Goal: Task Accomplishment & Management: Complete application form

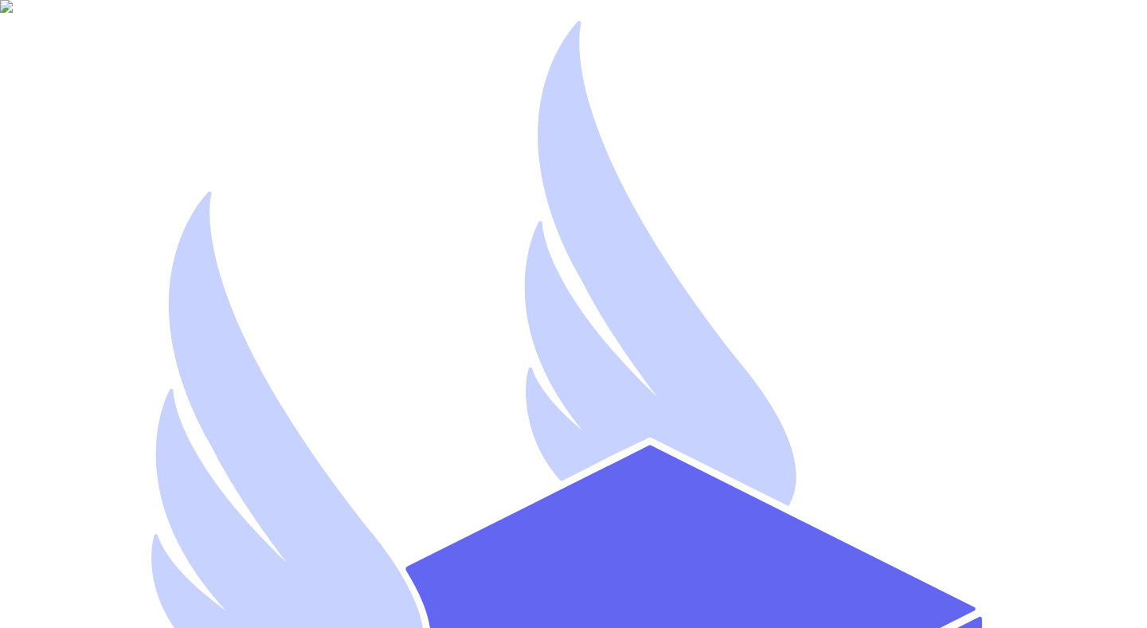
type input "Mutahhar Thryftship"
type input "mutahharahmadthryftshipdev1"
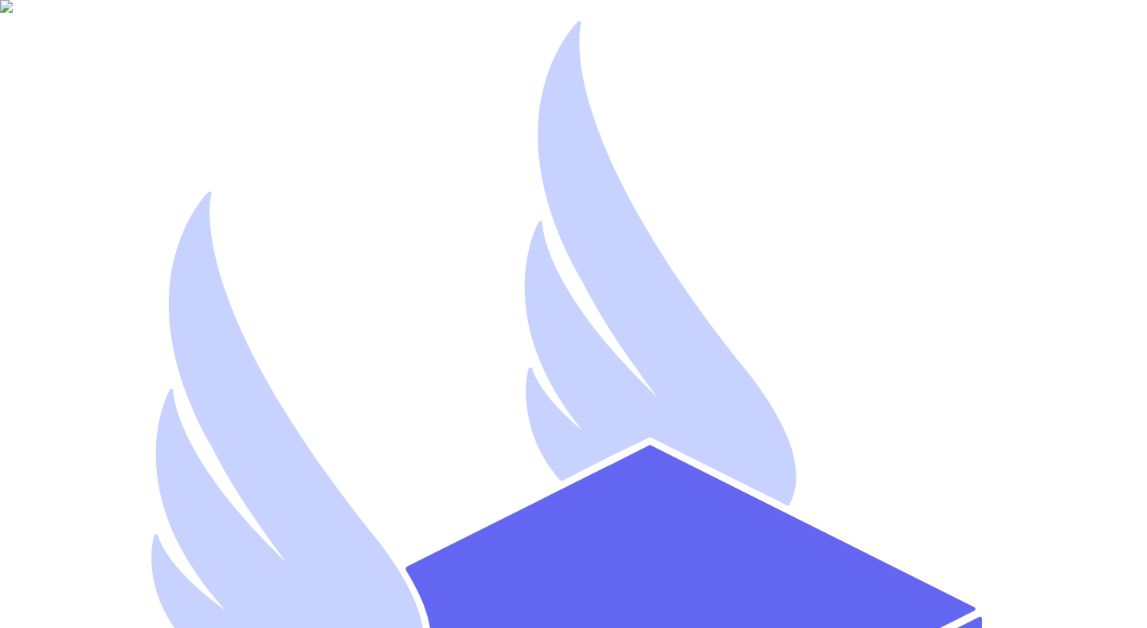
type input "mutahhar.ahmad+8@thryftship.com"
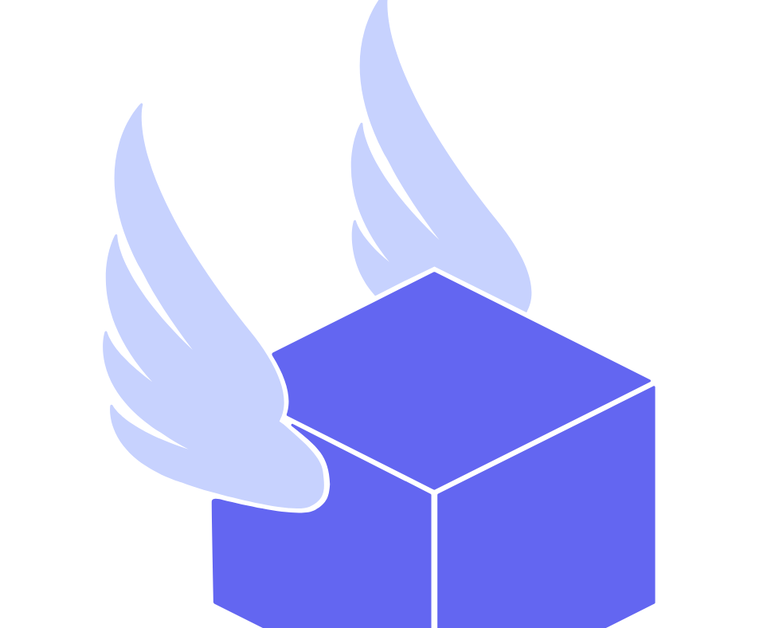
type input "Mutahhar Thryftship"
type input "mutahharahmadthryftshipdev2"
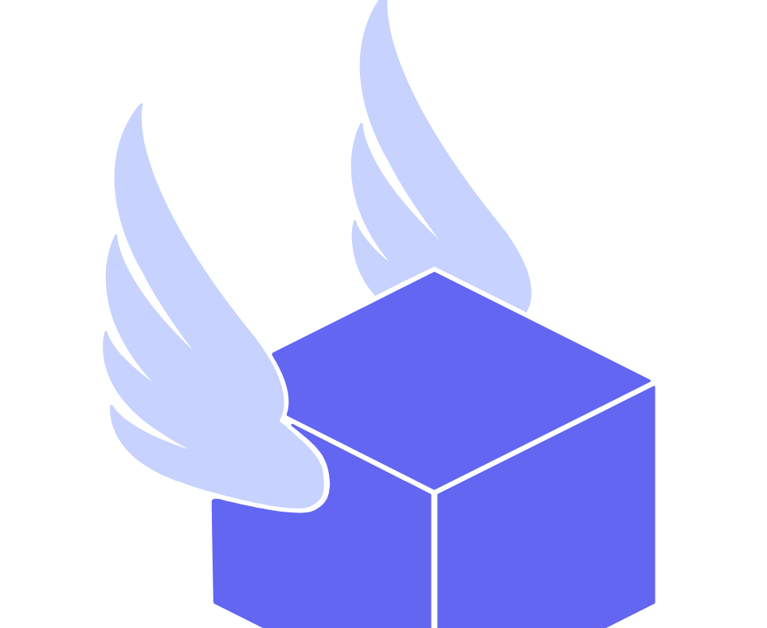
type input "mutahhar.ahmad+9@thryftship.com"
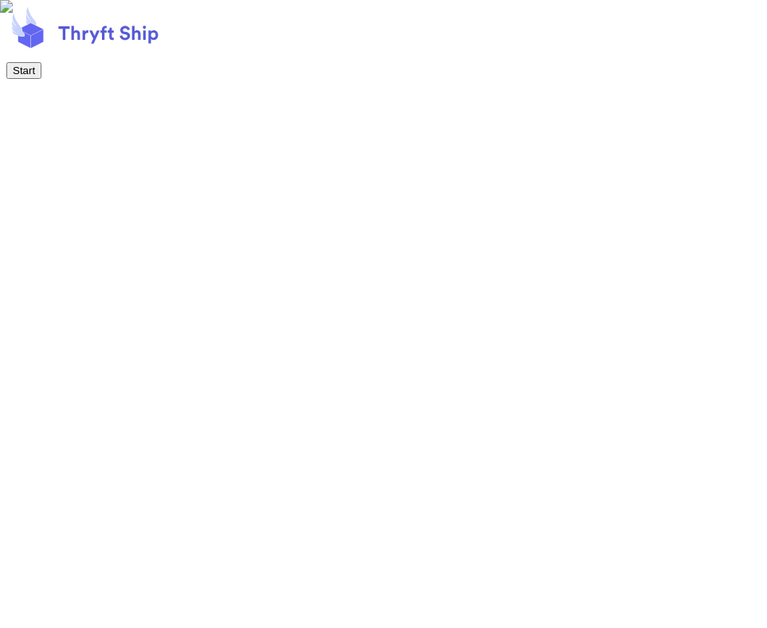
click at [41, 79] on button "Start" at bounding box center [23, 70] width 35 height 17
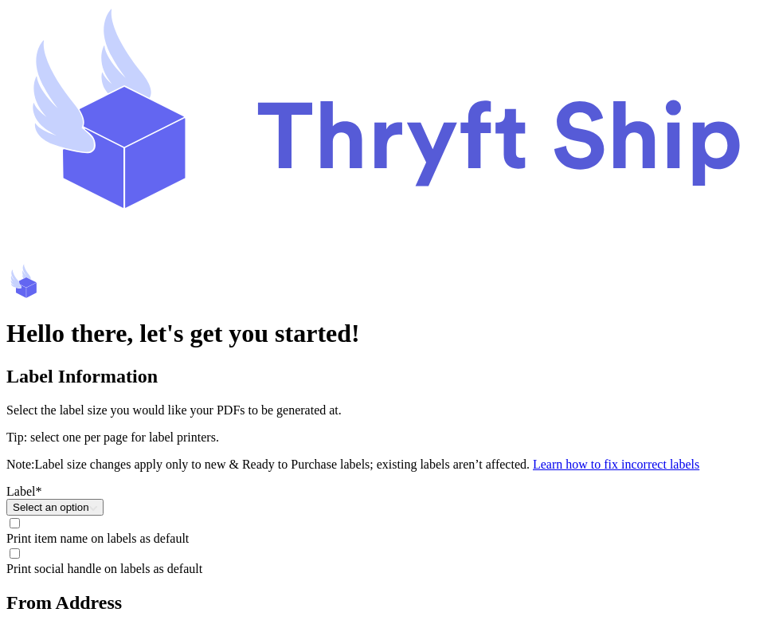
scroll to position [214, 0]
click at [104, 499] on button "Select an option" at bounding box center [54, 507] width 97 height 17
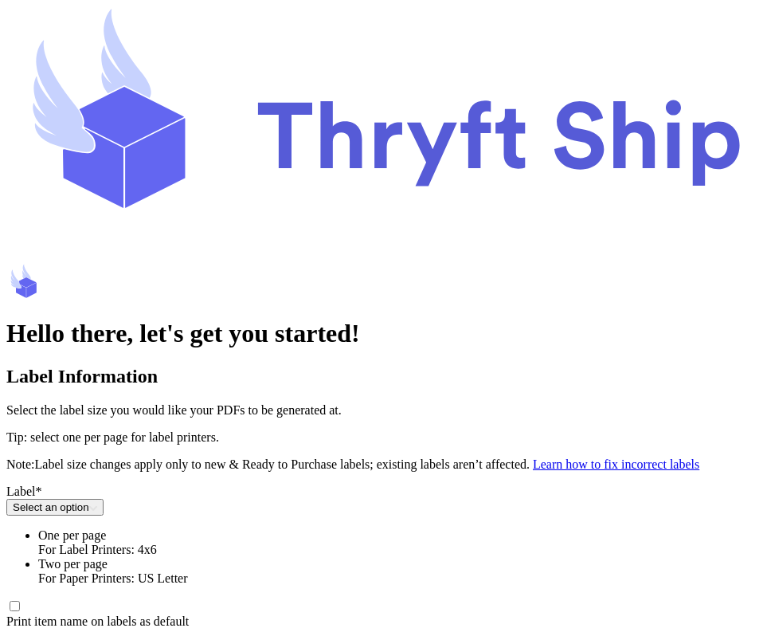
click at [317, 528] on li "One per page For Label Printers: 4x6" at bounding box center [399, 542] width 722 height 29
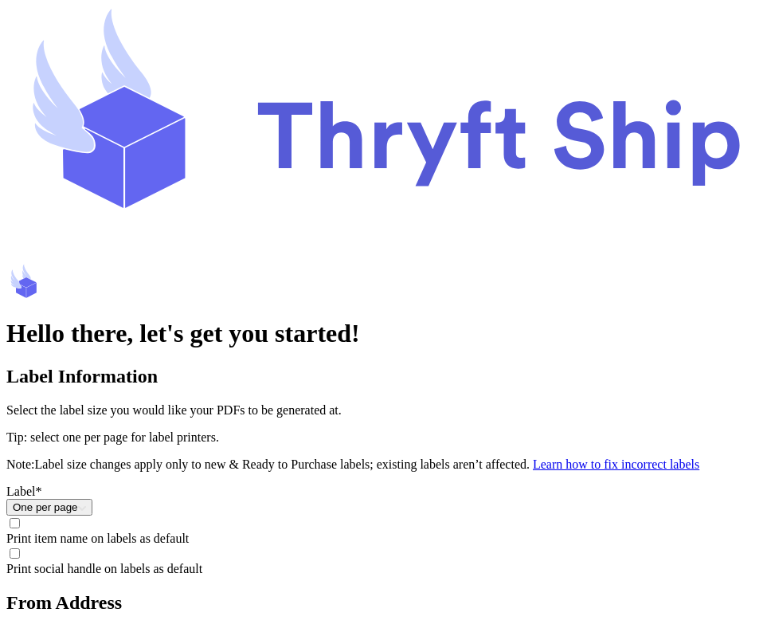
scroll to position [378, 0]
type input "Mutahhar"
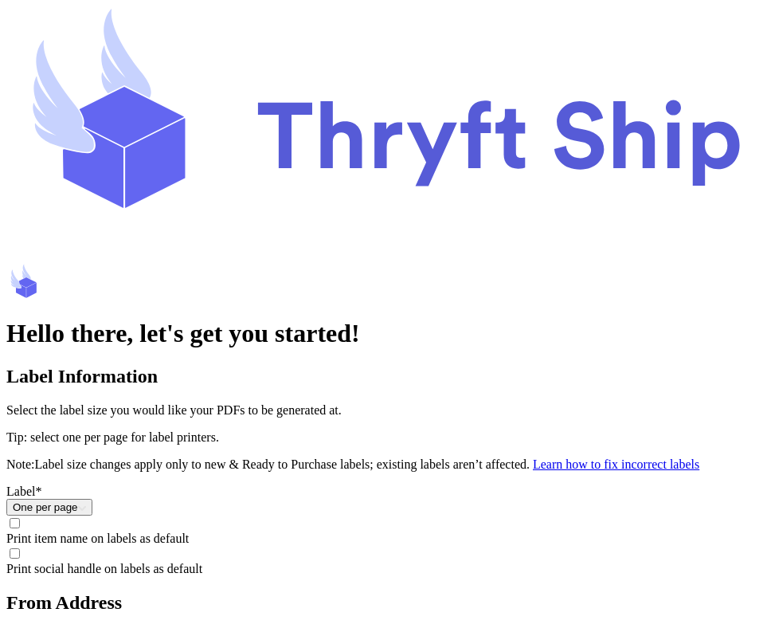
type input "Ahmad"
type input "SpaceX"
type input "8015551234"
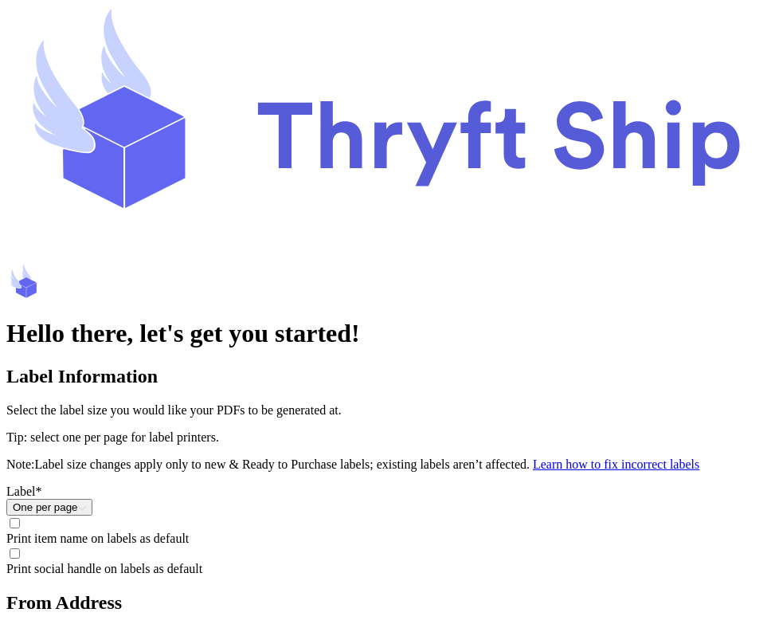
scroll to position [524, 0]
type input "1234 South Temple Street"
type input "Apt #12C"
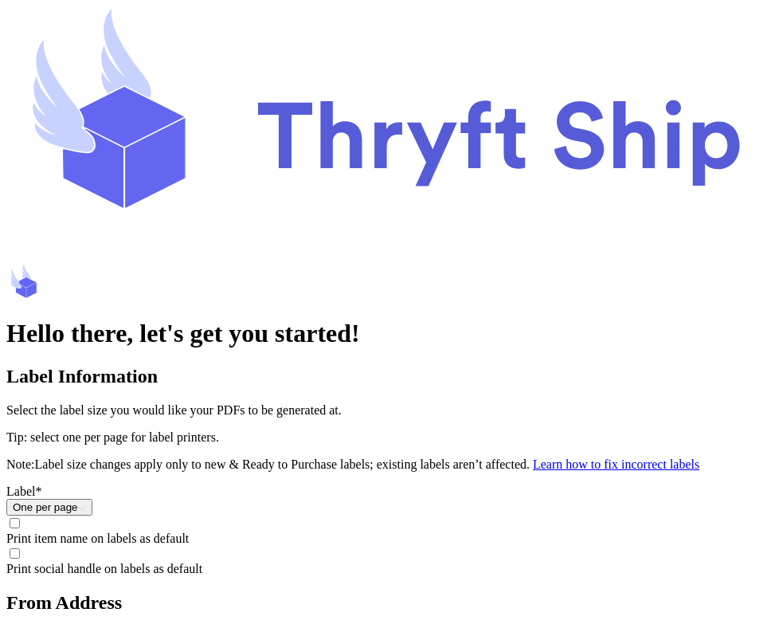
type input "Salt Lake City"
select select "AK"
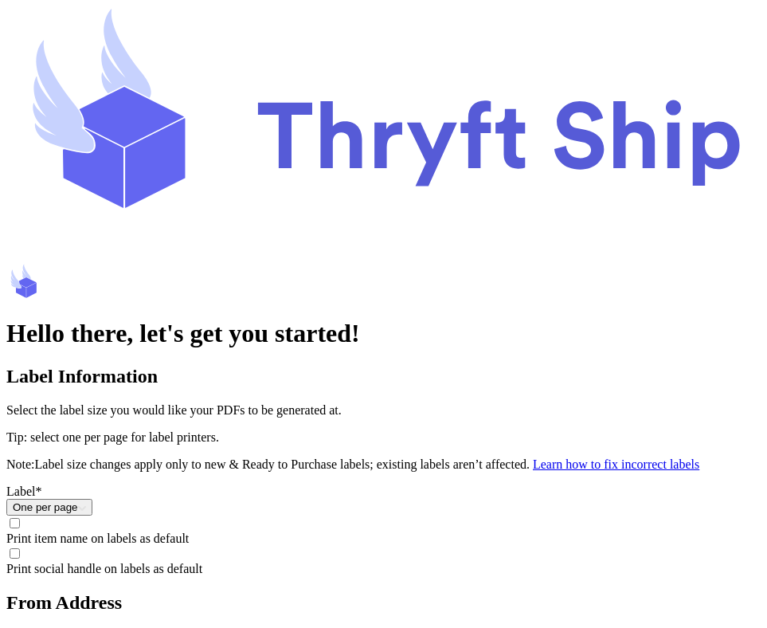
type input "84116"
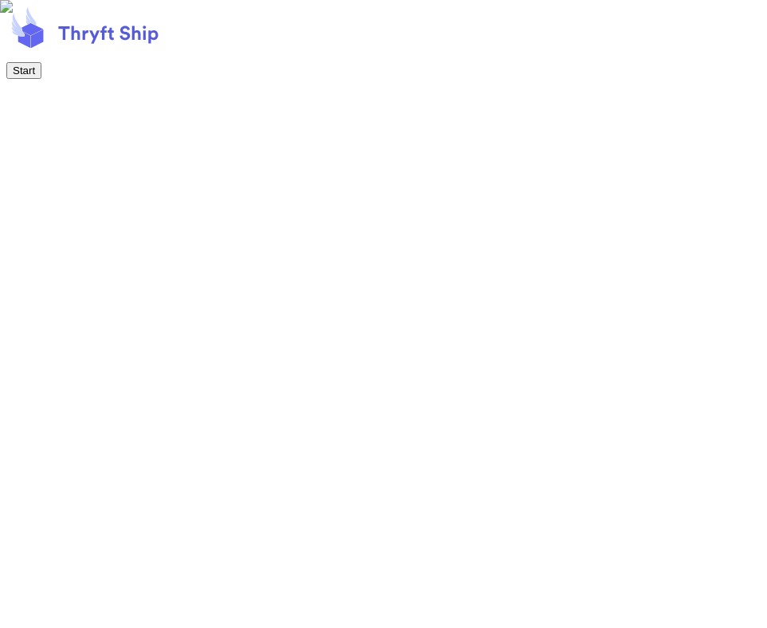
click at [41, 79] on button "Start" at bounding box center [23, 70] width 35 height 17
click at [41, 79] on button "Next" at bounding box center [23, 70] width 34 height 17
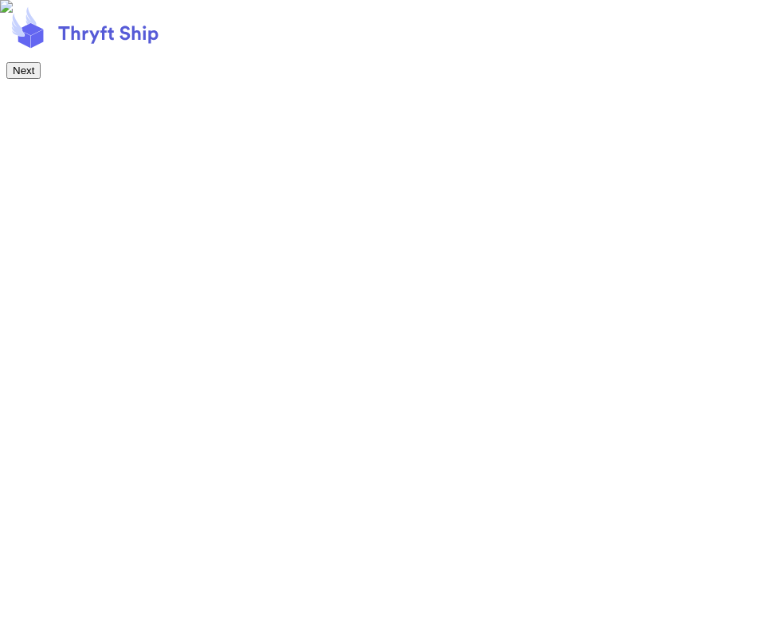
click at [41, 79] on button "Next" at bounding box center [23, 70] width 34 height 17
click at [88, 79] on button "Start Shipping!" at bounding box center [47, 70] width 82 height 17
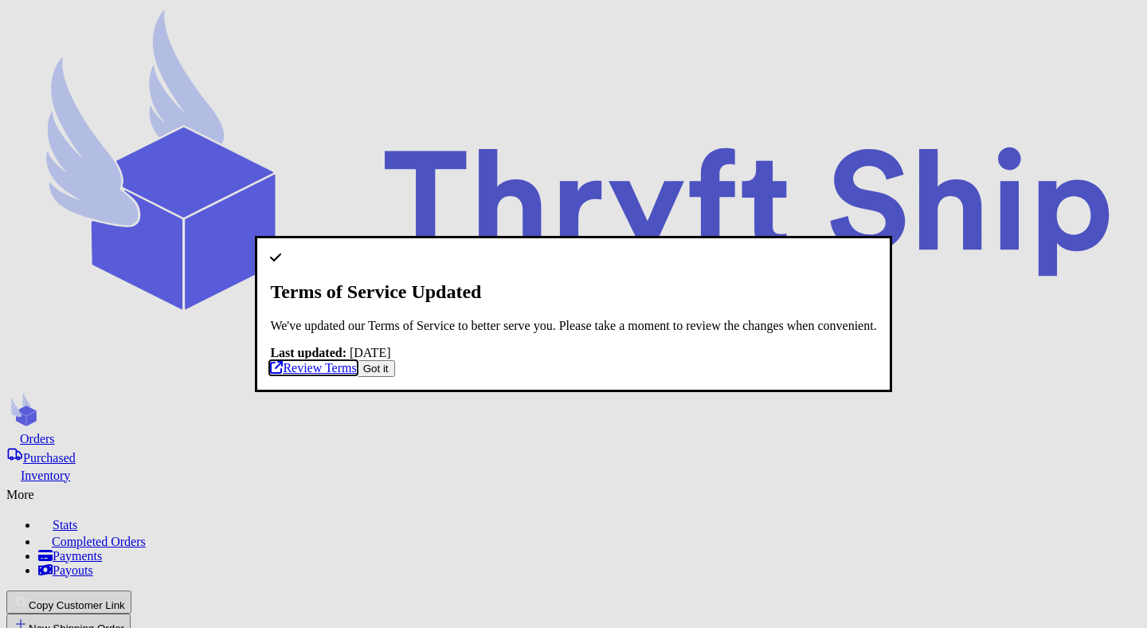
click at [356, 374] on link "Review Terms" at bounding box center [313, 368] width 86 height 14
click at [395, 377] on button "Got it" at bounding box center [376, 368] width 38 height 17
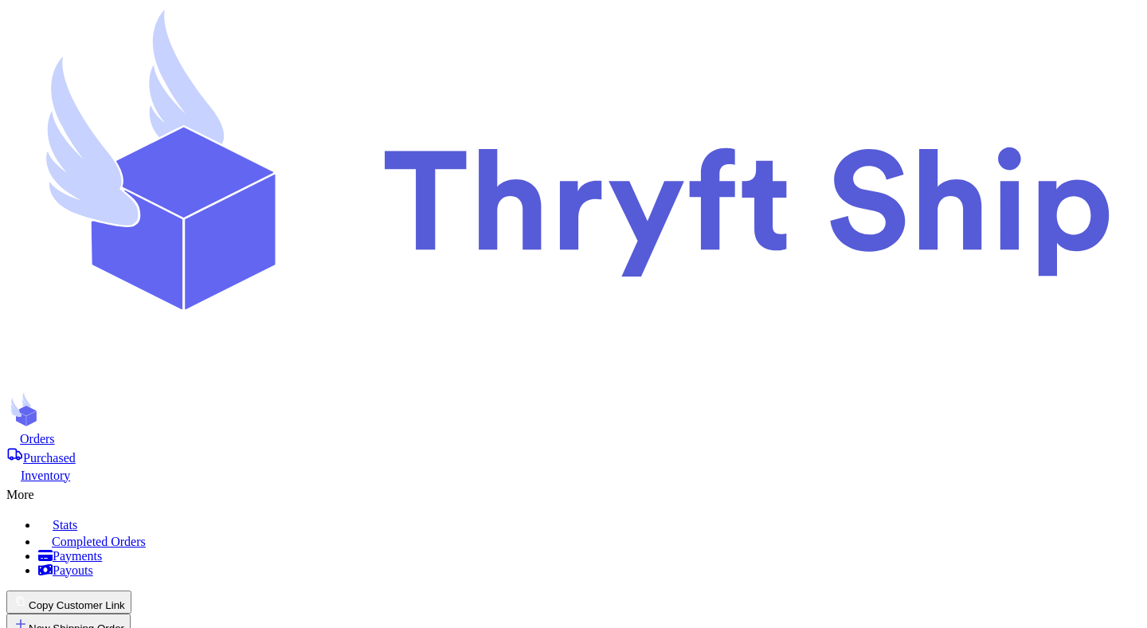
select select "AK"
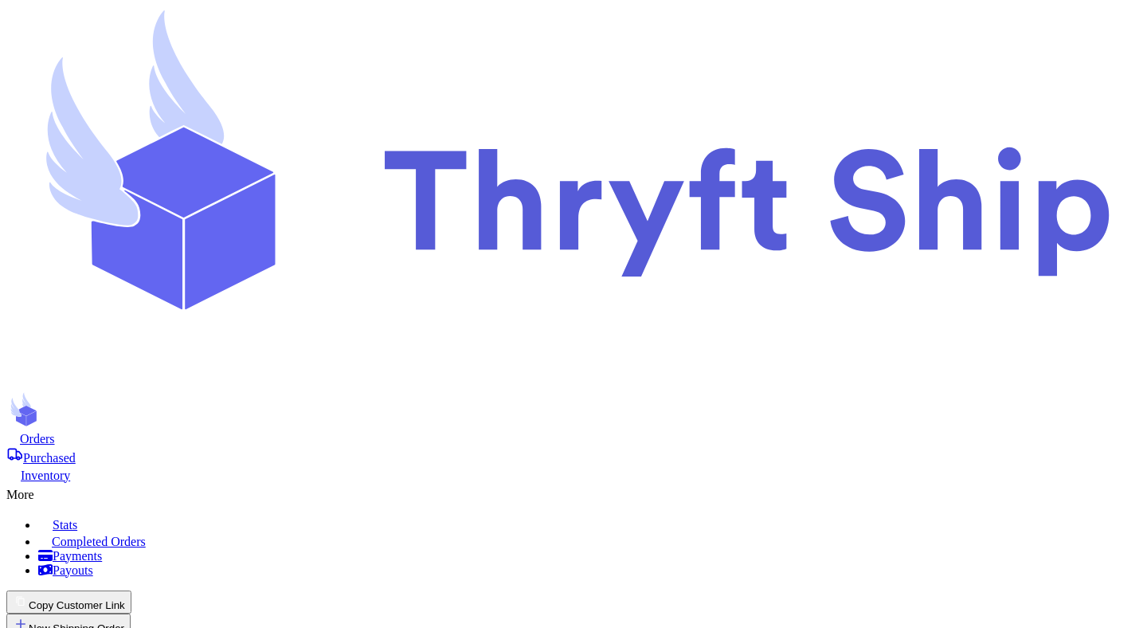
type input "5"
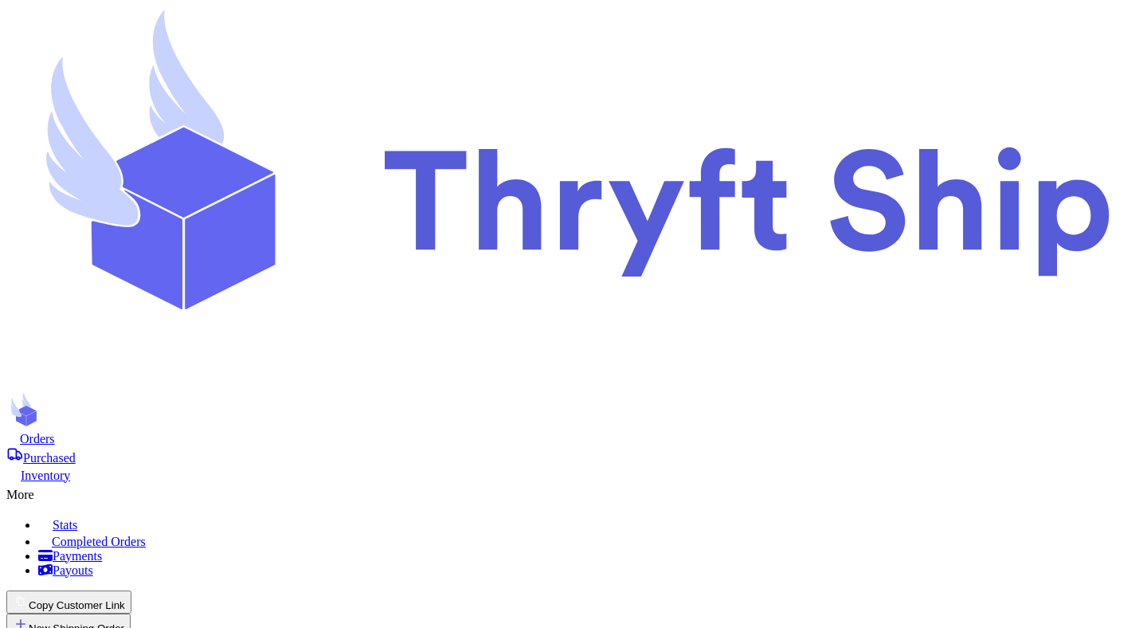
drag, startPoint x: 593, startPoint y: 354, endPoint x: 734, endPoint y: 354, distance: 141.0
drag, startPoint x: 753, startPoint y: 354, endPoint x: 795, endPoint y: 354, distance: 42.2
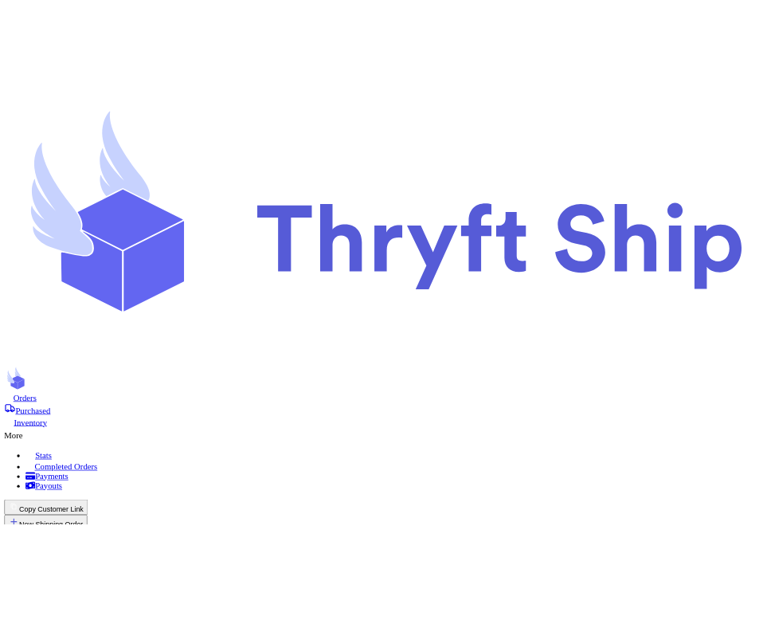
scroll to position [0, 0]
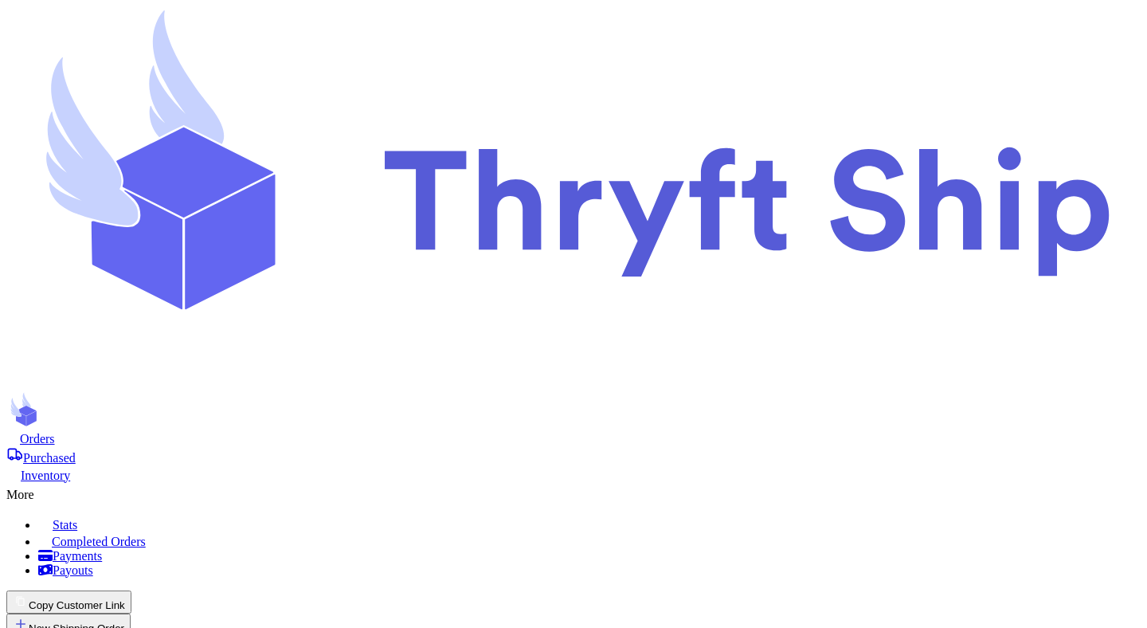
click at [55, 432] on span "Orders" at bounding box center [37, 439] width 35 height 14
click at [131, 613] on button "New Shipping Order" at bounding box center [68, 624] width 124 height 23
type input "test"
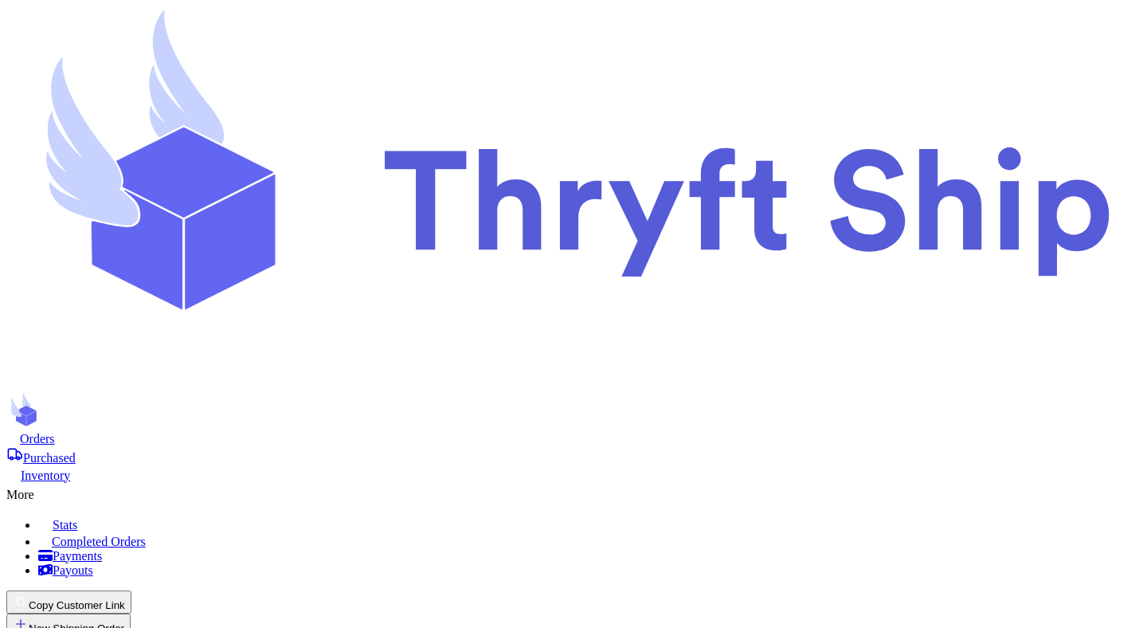
type input "Mutahhar"
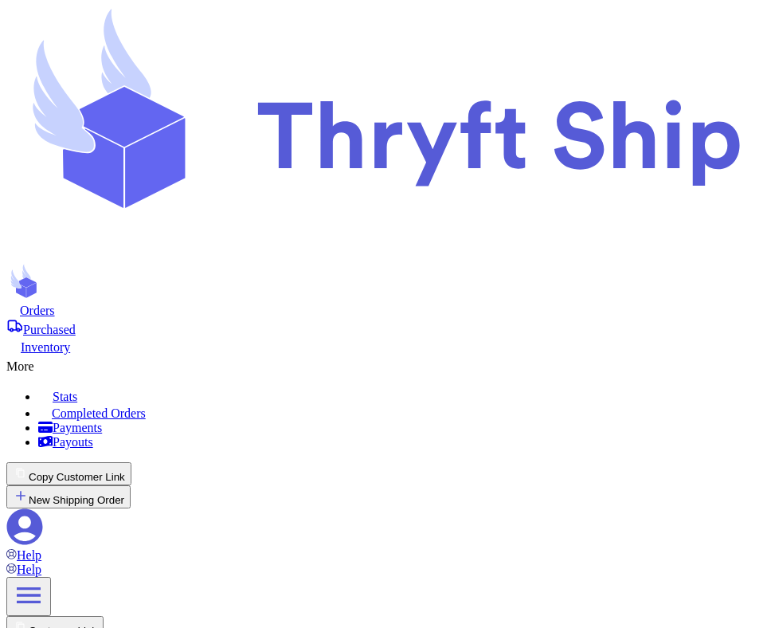
scroll to position [108, 0]
type input "Ahmad"
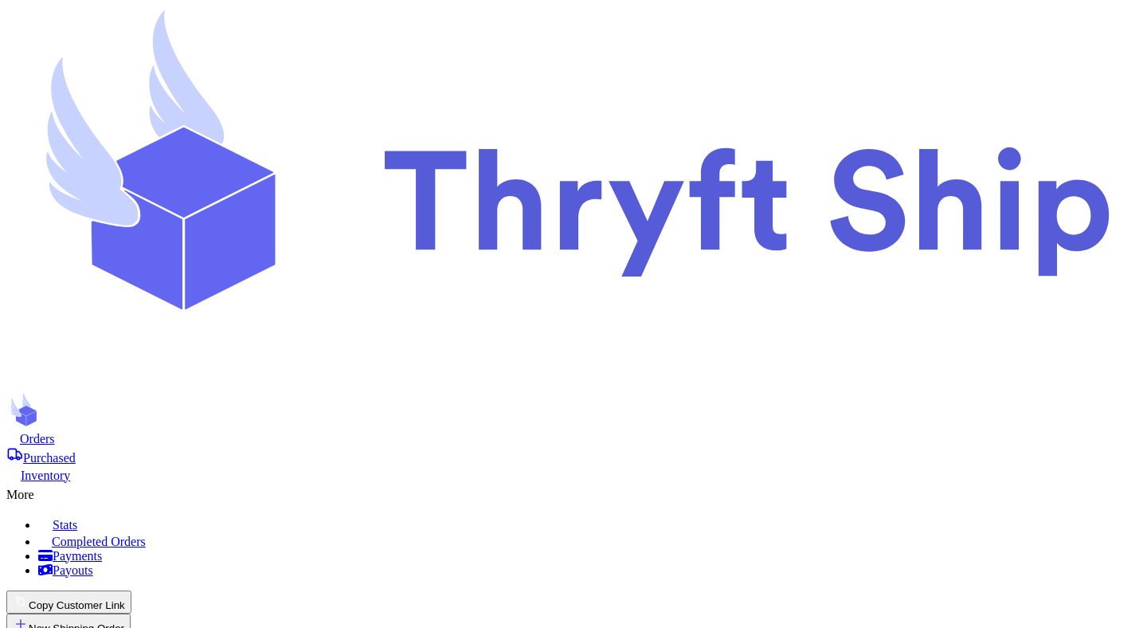
scroll to position [0, 0]
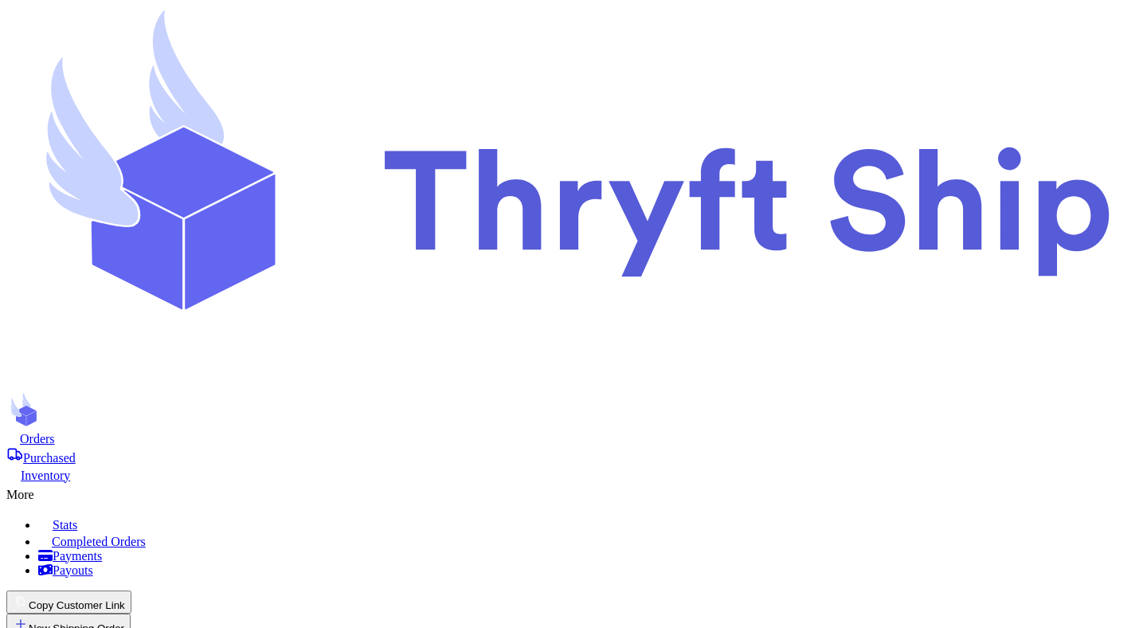
scroll to position [733, 0]
checkbox input "true"
click at [131, 590] on button "Copy Customer Link" at bounding box center [68, 601] width 125 height 23
